Goal: Task Accomplishment & Management: Manage account settings

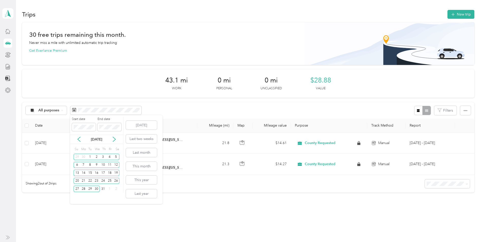
click at [101, 139] on p "[DATE]" at bounding box center [96, 139] width 21 height 5
click at [115, 139] on icon at bounding box center [114, 139] width 5 height 5
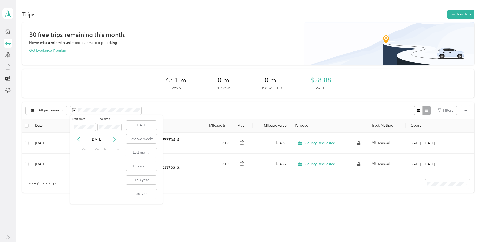
click at [115, 139] on icon at bounding box center [114, 139] width 5 height 5
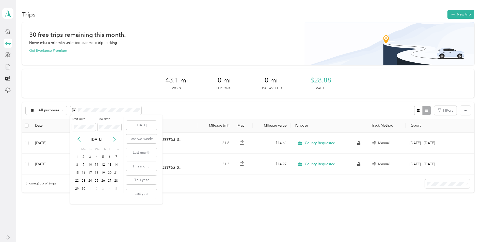
click at [115, 139] on icon at bounding box center [114, 139] width 5 height 5
click at [79, 139] on icon at bounding box center [78, 139] width 5 height 5
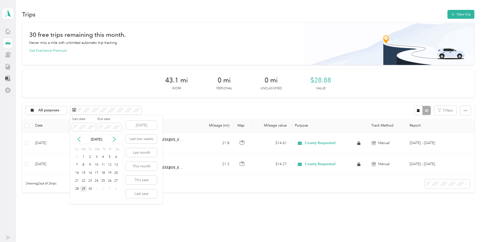
click at [85, 190] on div "29" at bounding box center [83, 189] width 7 height 6
drag, startPoint x: 111, startPoint y: 181, endPoint x: 110, endPoint y: 177, distance: 4.4
click at [110, 181] on div "26" at bounding box center [109, 181] width 7 height 6
click at [83, 188] on div "29" at bounding box center [83, 189] width 7 height 6
click at [109, 182] on div "26" at bounding box center [109, 181] width 7 height 6
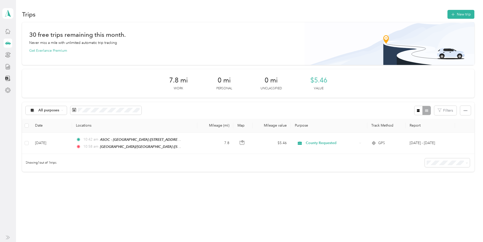
click at [185, 110] on div "All purposes Filters" at bounding box center [248, 110] width 452 height 17
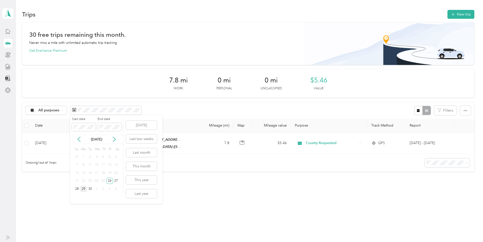
click at [84, 189] on div "29" at bounding box center [83, 189] width 7 height 6
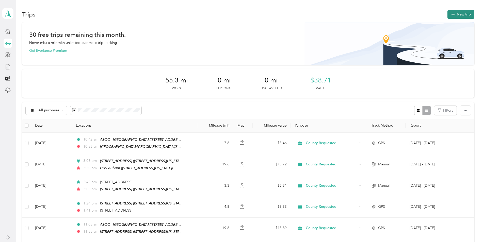
click at [455, 15] on button "New trip" at bounding box center [460, 14] width 27 height 9
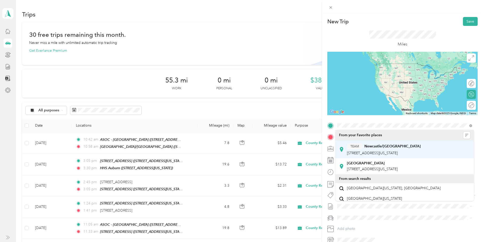
click at [380, 149] on div "TEAM Newcastle/FSP House" at bounding box center [384, 146] width 74 height 6
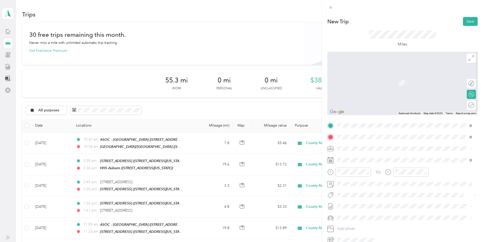
click at [360, 161] on span "[STREET_ADDRESS][US_STATE]" at bounding box center [372, 163] width 51 height 4
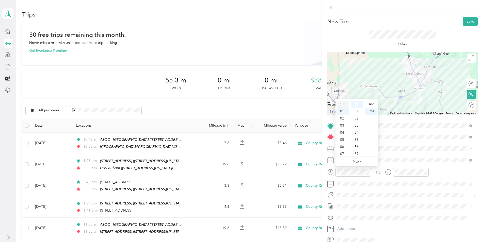
click at [342, 103] on div "12" at bounding box center [343, 104] width 12 height 7
click at [355, 142] on div "05" at bounding box center [357, 139] width 12 height 7
click at [372, 111] on div "PM" at bounding box center [371, 111] width 12 height 7
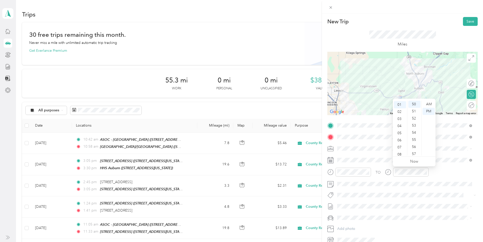
scroll to position [0, 0]
click at [402, 103] on div "12" at bounding box center [400, 104] width 12 height 7
click at [412, 126] on div "21" at bounding box center [414, 126] width 12 height 7
click at [430, 111] on div "PM" at bounding box center [429, 111] width 12 height 7
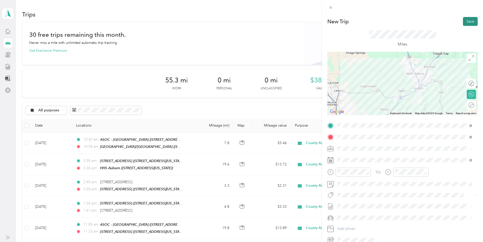
click at [463, 20] on button "Save" at bounding box center [470, 21] width 15 height 9
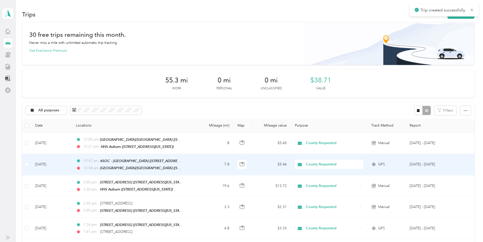
click at [203, 159] on td "7.8" at bounding box center [215, 164] width 36 height 21
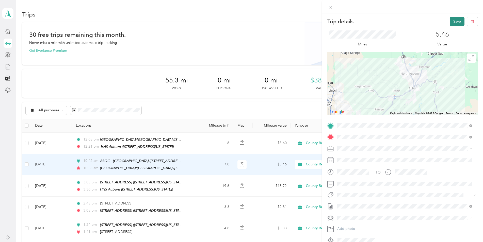
click at [455, 20] on button "Save" at bounding box center [457, 21] width 15 height 9
